Goal: Information Seeking & Learning: Learn about a topic

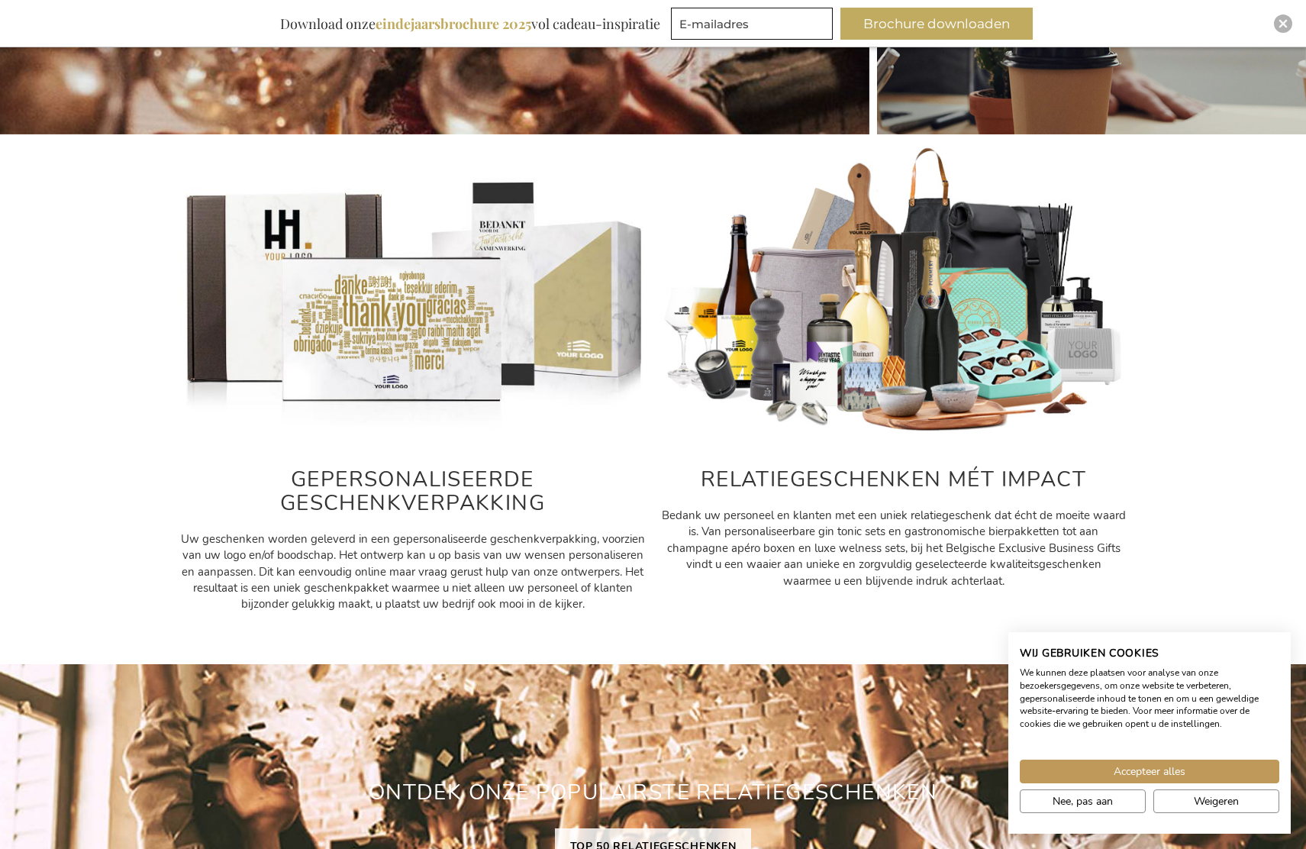
scroll to position [556, 0]
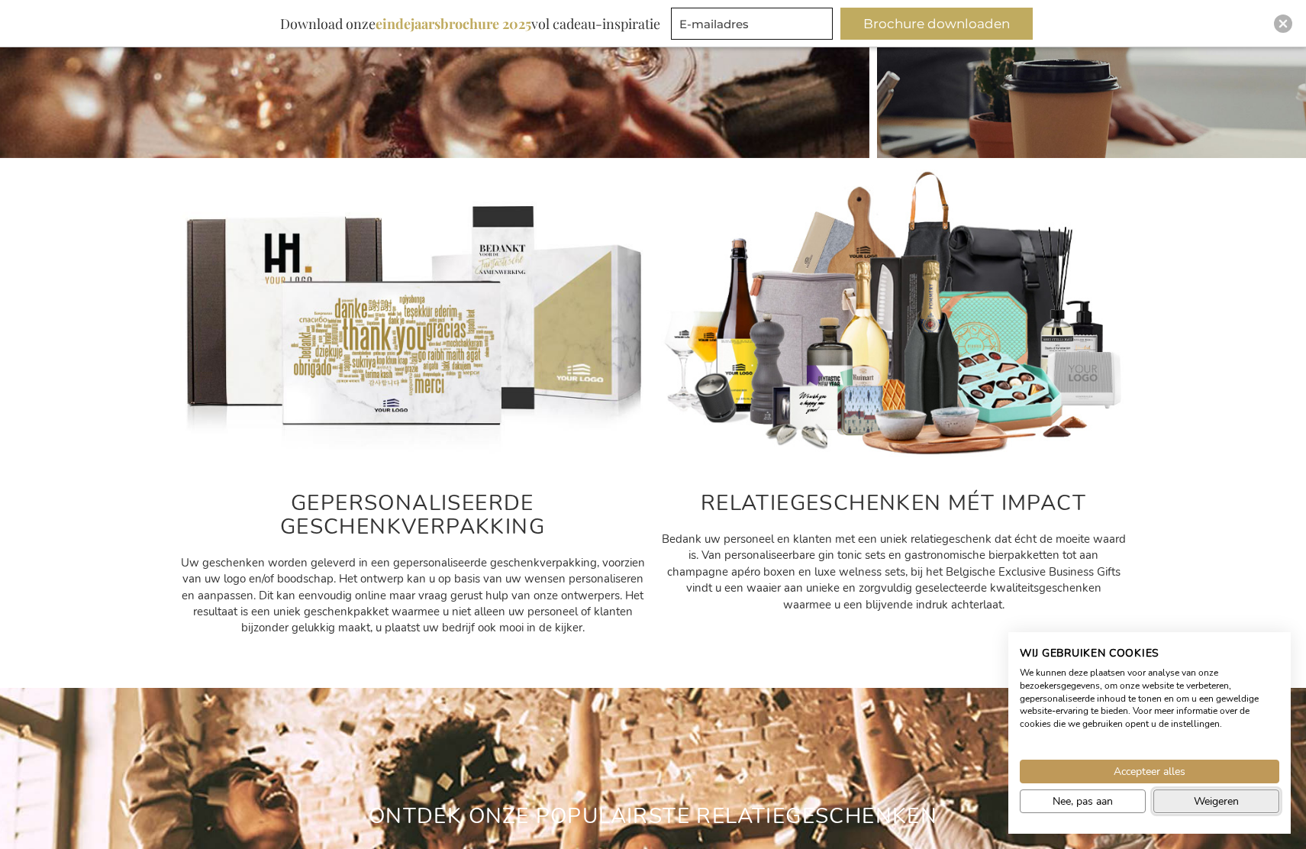
click at [1188, 803] on button "Weigeren" at bounding box center [1216, 801] width 126 height 24
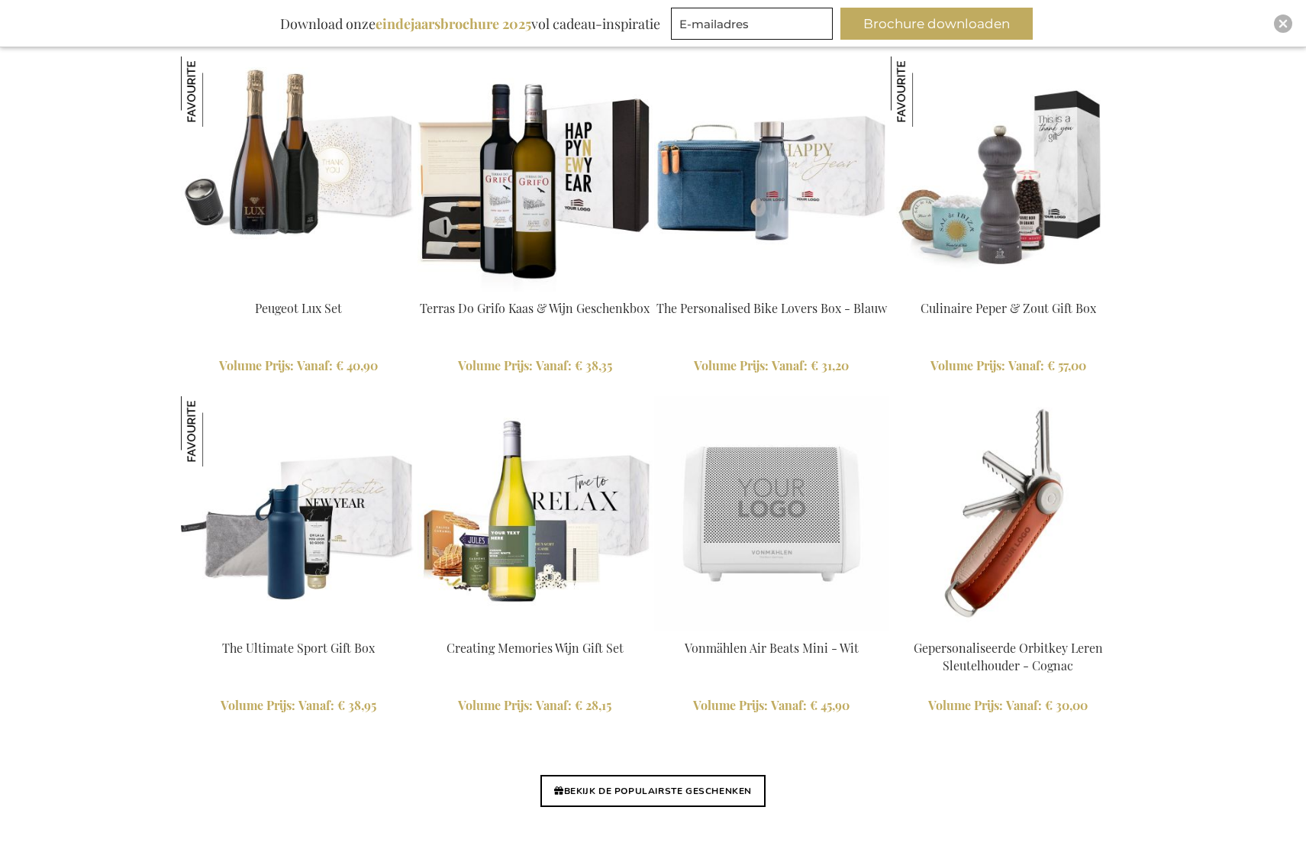
scroll to position [3354, 0]
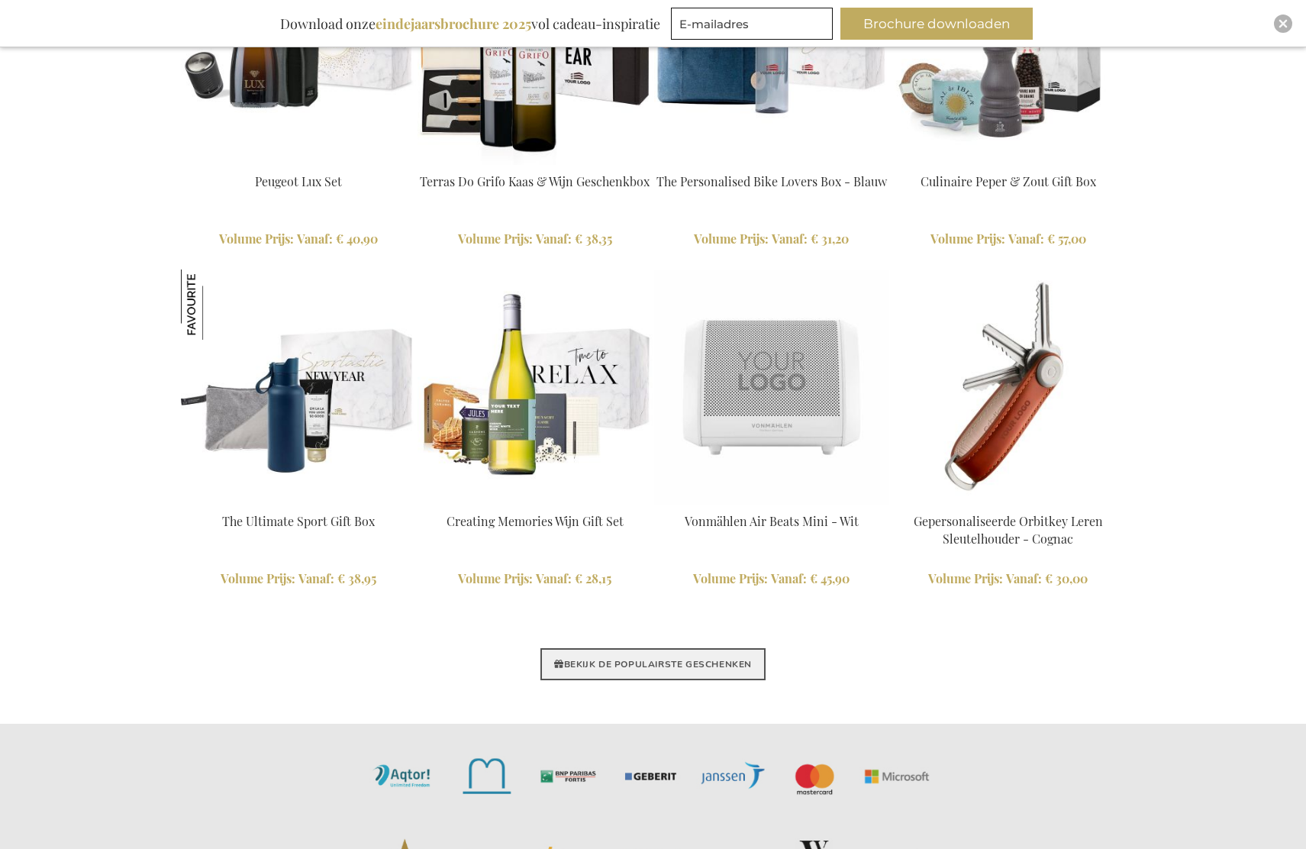
click at [605, 657] on link "BEKIJK DE POPULAIRSTE GESCHENKEN" at bounding box center [652, 664] width 225 height 32
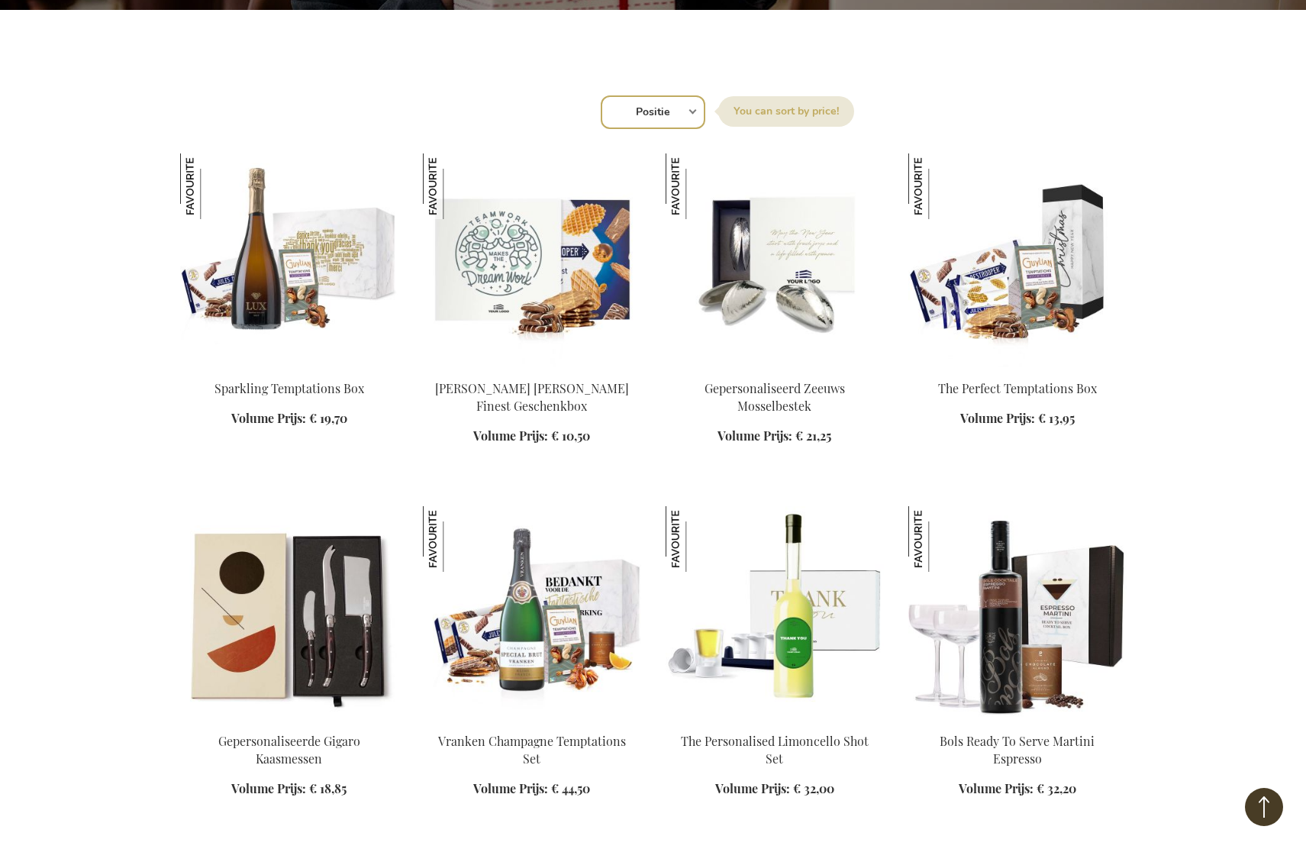
scroll to position [509, 0]
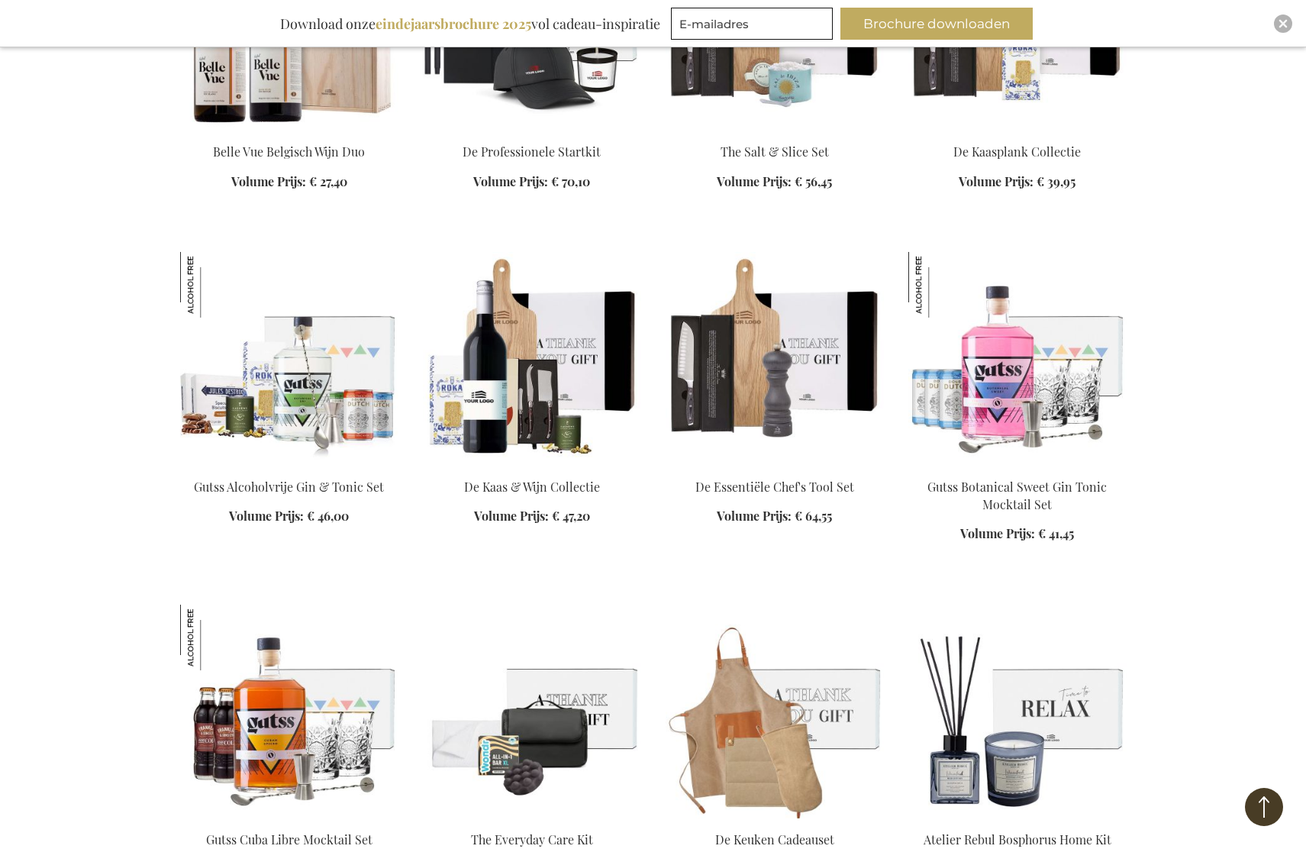
scroll to position [3562, 0]
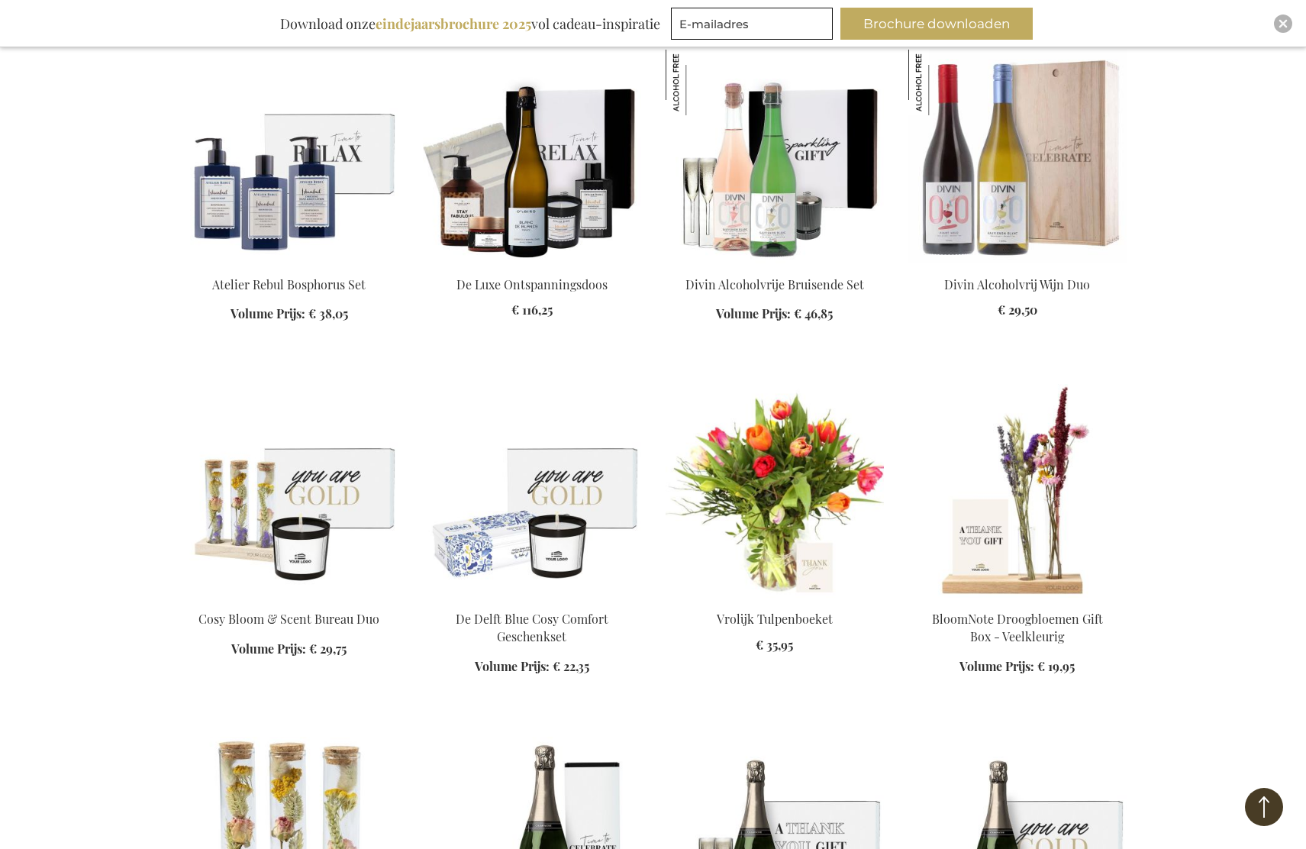
scroll to position [4579, 0]
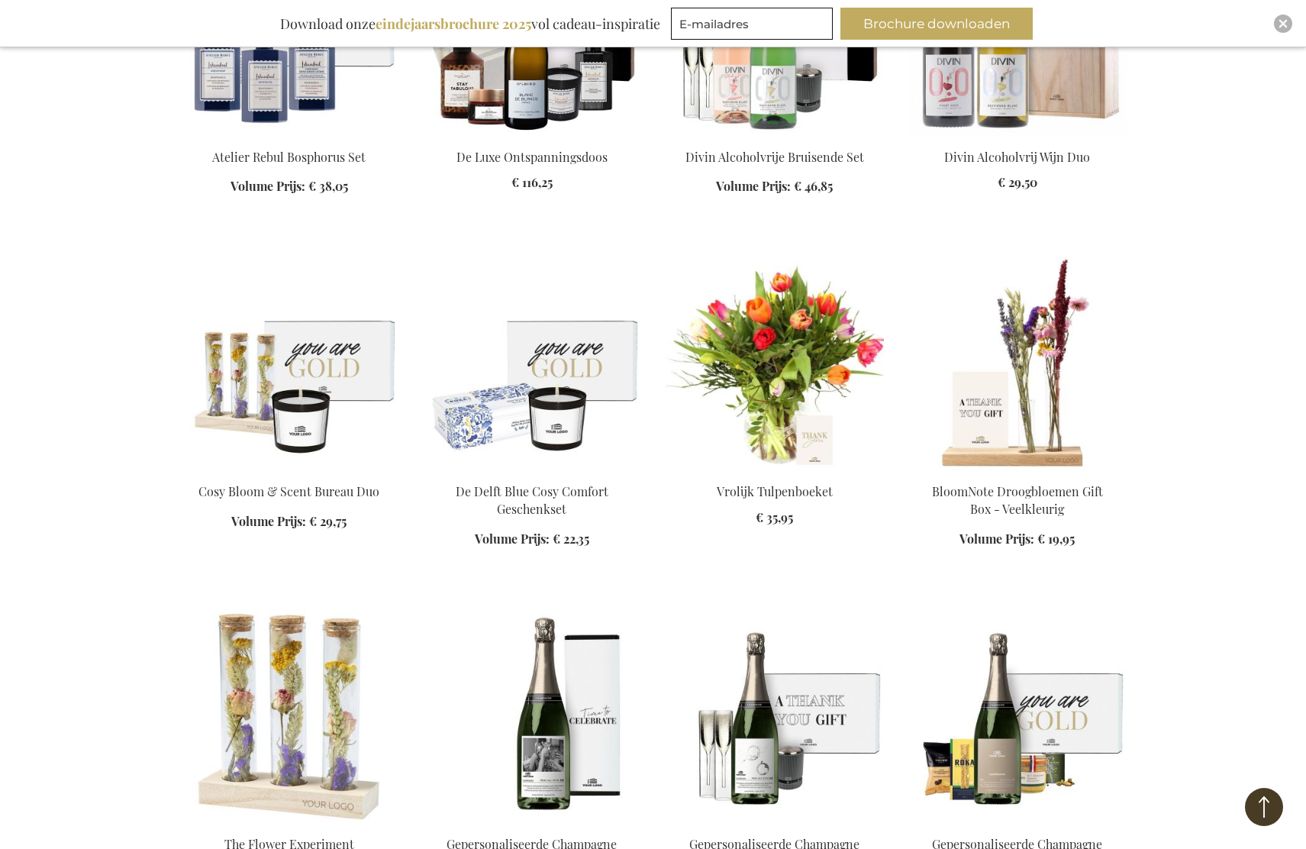
scroll to position [4579, 0]
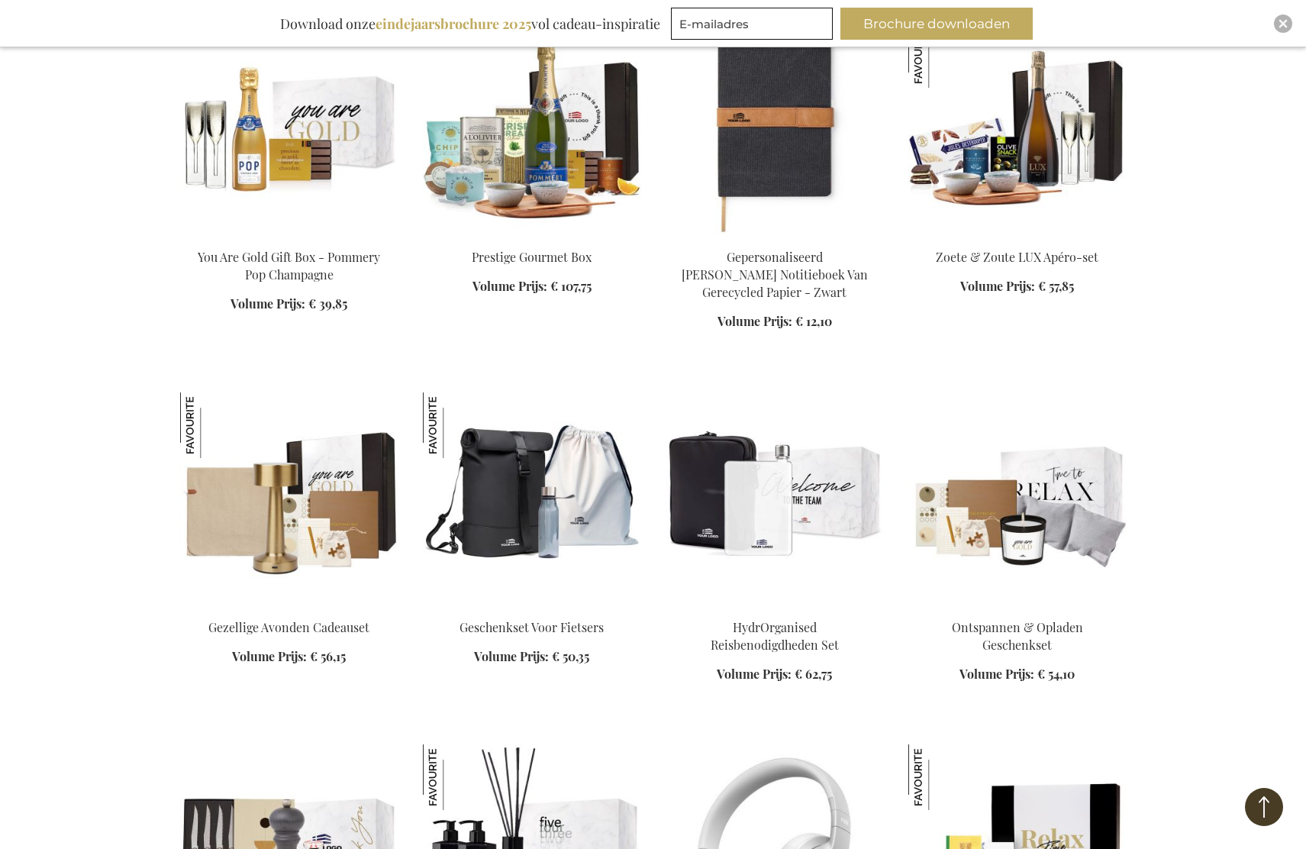
scroll to position [6360, 0]
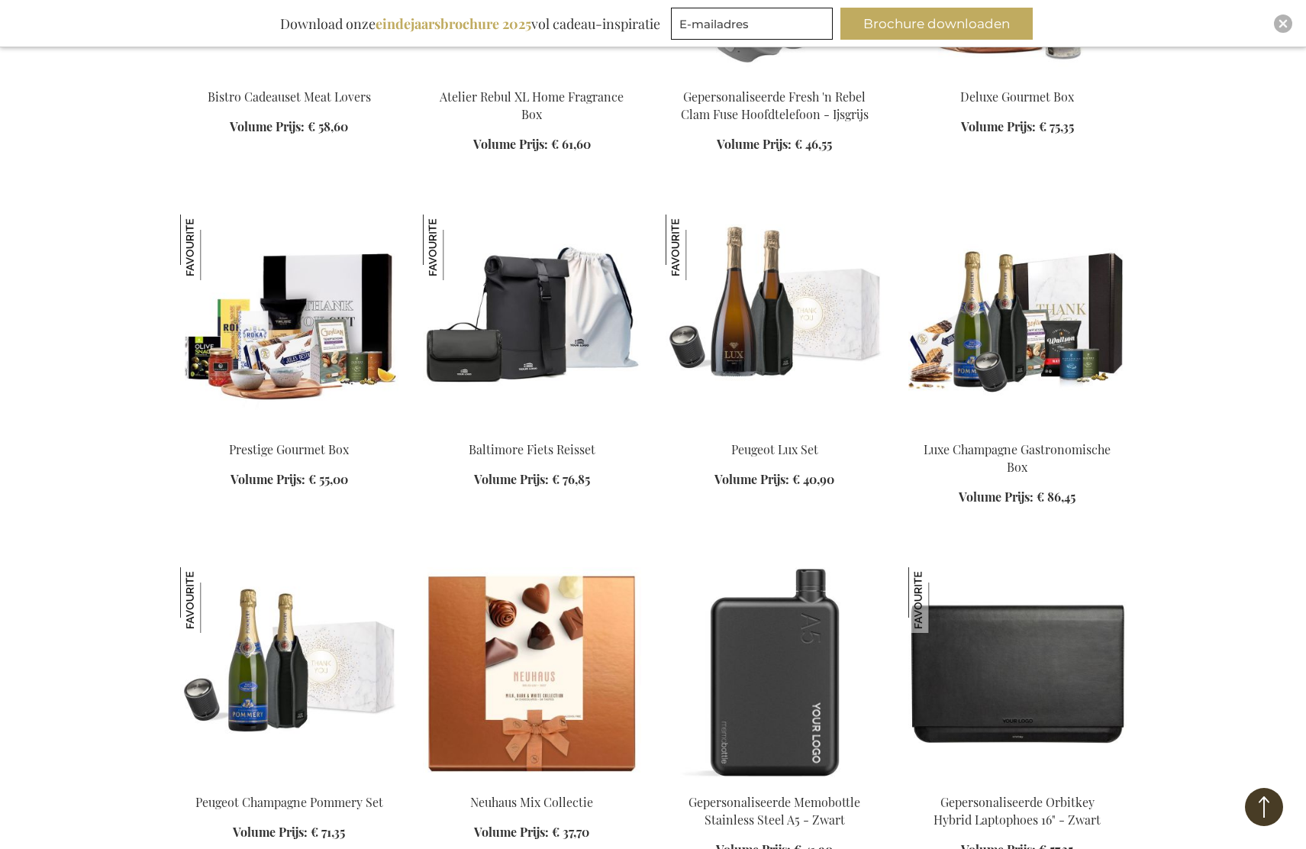
scroll to position [7123, 0]
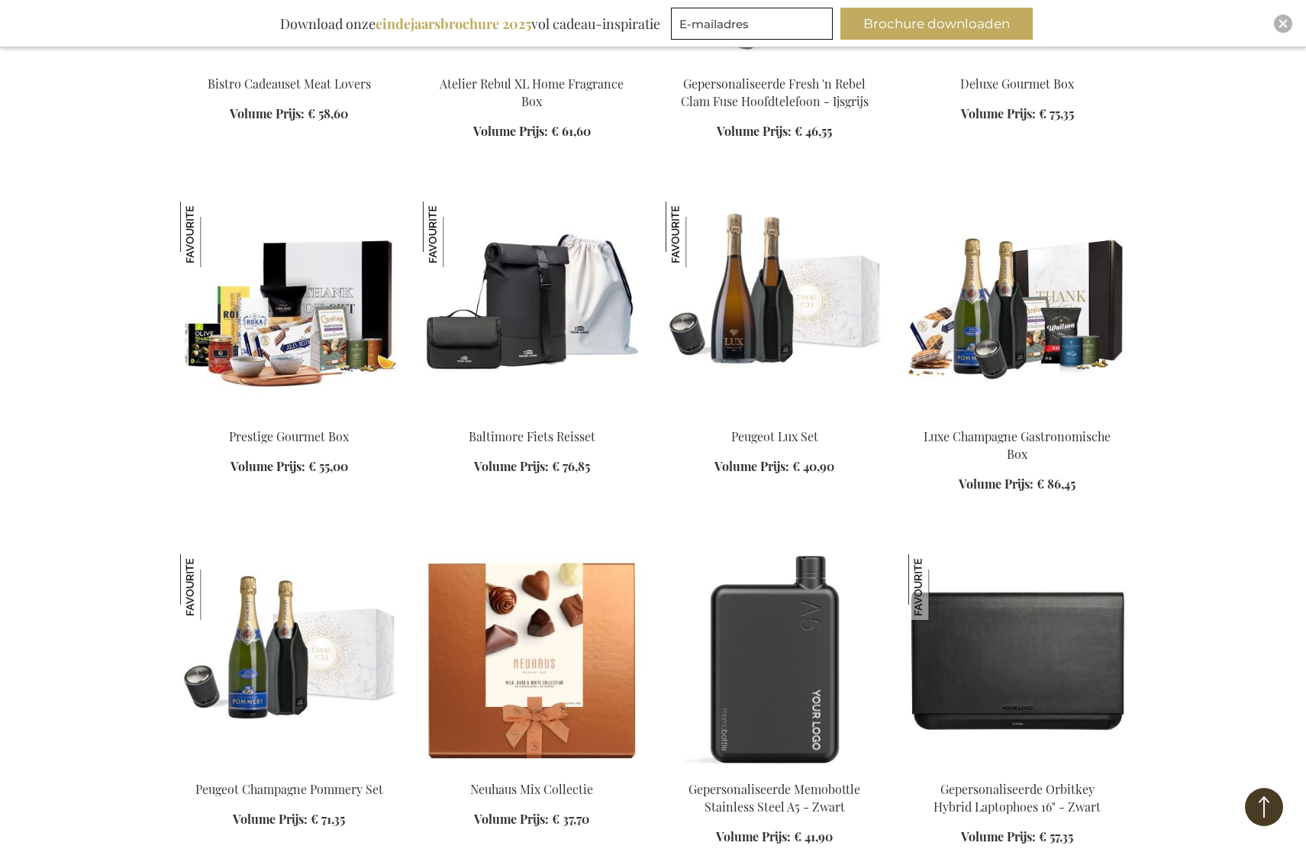
scroll to position [7886, 0]
